Goal: Information Seeking & Learning: Find specific fact

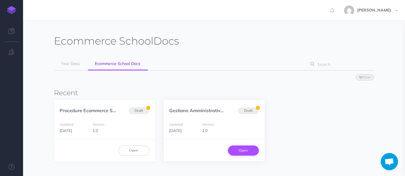
click at [243, 147] on link "Open" at bounding box center [243, 151] width 31 height 10
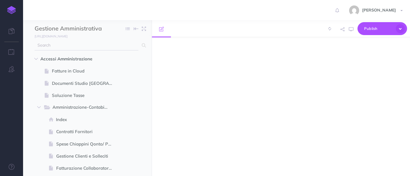
click at [73, 47] on input "text" at bounding box center [87, 45] width 104 height 10
type input "nex"
select select "null"
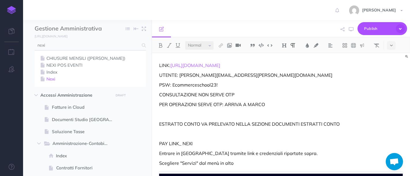
type input "nexi"
click at [51, 79] on link "Nexi" at bounding box center [90, 79] width 103 height 7
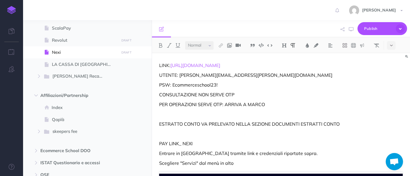
scroll to position [519, 0]
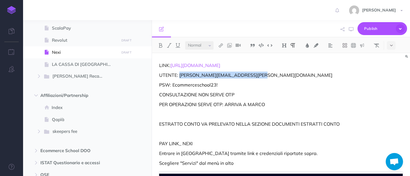
drag, startPoint x: 179, startPoint y: 77, endPoint x: 257, endPoint y: 78, distance: 77.5
click at [257, 78] on p "UTENTE: marco.biasin@ecommerce-school.it" at bounding box center [280, 75] width 243 height 7
copy p "marco.biasin@ecommerce-school.it"
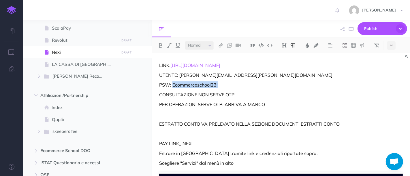
drag, startPoint x: 226, startPoint y: 87, endPoint x: 173, endPoint y: 83, distance: 52.9
click at [173, 83] on p "PSW: Ecommerceschool23!" at bounding box center [280, 85] width 243 height 7
copy p "Ecommerceschool23!"
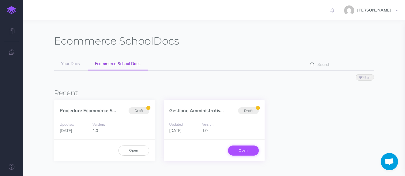
click at [249, 152] on link "Open" at bounding box center [243, 151] width 31 height 10
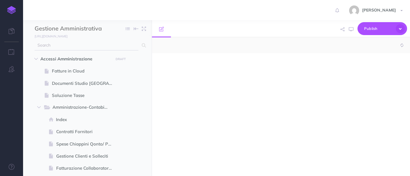
click at [77, 41] on input "text" at bounding box center [87, 45] width 104 height 10
type input "s"
select select "null"
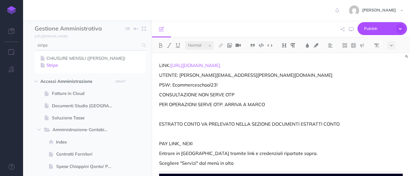
type input "stripe"
click at [58, 67] on link "Stripe" at bounding box center [90, 65] width 103 height 7
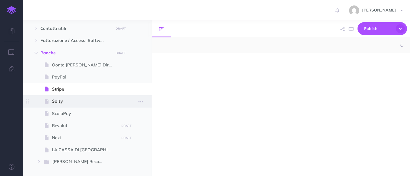
select select "null"
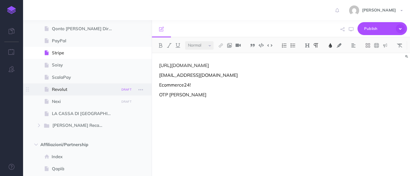
scroll to position [470, 0]
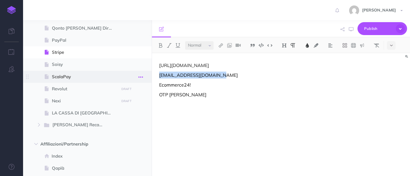
drag, startPoint x: 226, startPoint y: 76, endPoint x: 145, endPoint y: 76, distance: 81.2
click at [145, 76] on div "Gestione Amministrativa e Finanziaria Ecommerce School Collapse all Expand all …" at bounding box center [216, 98] width 387 height 156
copy span "info@ecommerce-school.it"
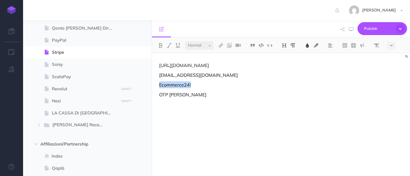
drag, startPoint x: 198, startPoint y: 84, endPoint x: 156, endPoint y: 88, distance: 41.9
click at [156, 88] on div "https://dashboard.stripe.com/login info@ecommerce-school.it Ecommerce24! OTP FR…" at bounding box center [281, 111] width 258 height 117
copy span "Ecommerce24!"
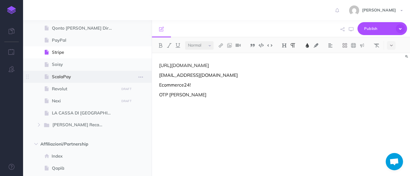
click at [71, 77] on span "ScalaPay" at bounding box center [84, 76] width 65 height 7
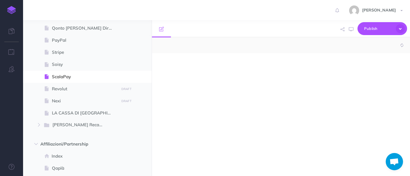
select select "null"
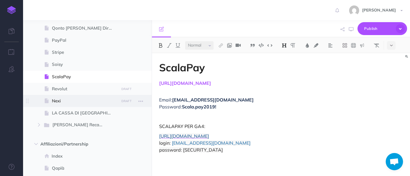
click at [65, 96] on span at bounding box center [87, 101] width 128 height 12
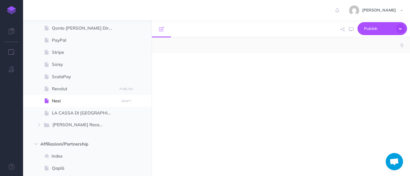
select select "null"
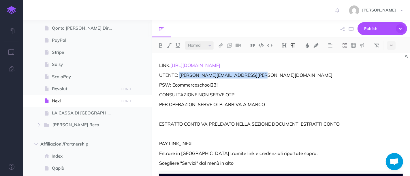
drag, startPoint x: 254, startPoint y: 74, endPoint x: 180, endPoint y: 74, distance: 74.0
click at [180, 74] on p "UTENTE: marco.biasin@ecommerce-school.it" at bounding box center [280, 75] width 243 height 7
copy p "marco.biasin@ecommerce-school.it"
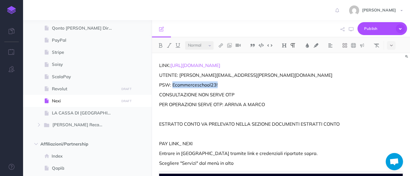
drag, startPoint x: 225, startPoint y: 86, endPoint x: 173, endPoint y: 87, distance: 52.2
click at [173, 87] on p "PSW: Ecommerceschool23!" at bounding box center [280, 85] width 243 height 7
copy p "Ecommerceschool23!"
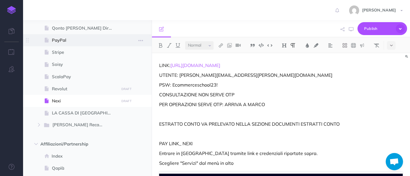
click at [64, 38] on span "PayPal" at bounding box center [84, 40] width 65 height 7
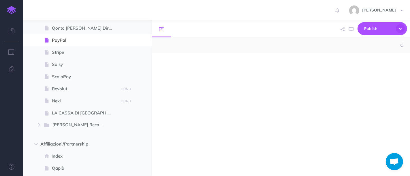
select select "null"
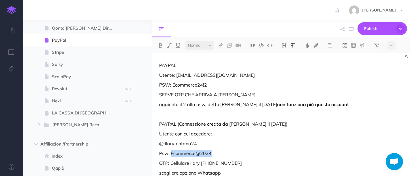
drag, startPoint x: 171, startPoint y: 155, endPoint x: 221, endPoint y: 151, distance: 50.3
click at [221, 151] on p "Psw: Ecommerce@2024" at bounding box center [280, 153] width 243 height 7
copy p "Ecommerce@2024"
